Goal: Task Accomplishment & Management: Manage account settings

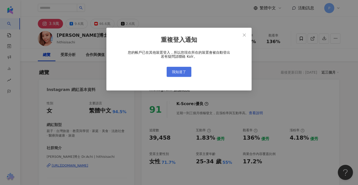
click at [186, 69] on button "我知道了" at bounding box center [179, 72] width 25 height 10
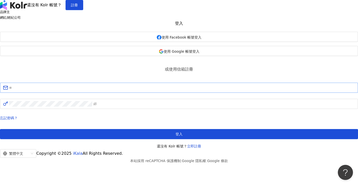
click at [188, 93] on span at bounding box center [179, 88] width 358 height 10
click at [188, 91] on input "text" at bounding box center [182, 88] width 346 height 6
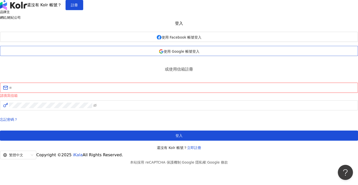
type input "**********"
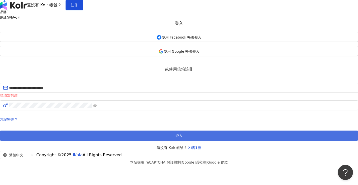
click at [184, 141] on button "登入" at bounding box center [179, 136] width 358 height 10
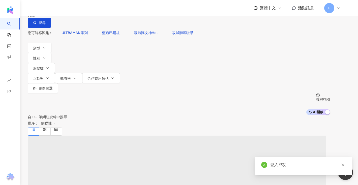
click at [331, 6] on span "P" at bounding box center [330, 8] width 10 height 10
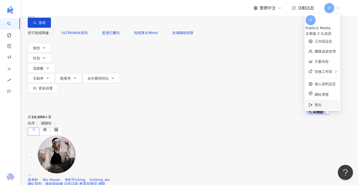
click at [320, 102] on span "登出" at bounding box center [326, 105] width 22 height 6
